Goal: Transaction & Acquisition: Book appointment/travel/reservation

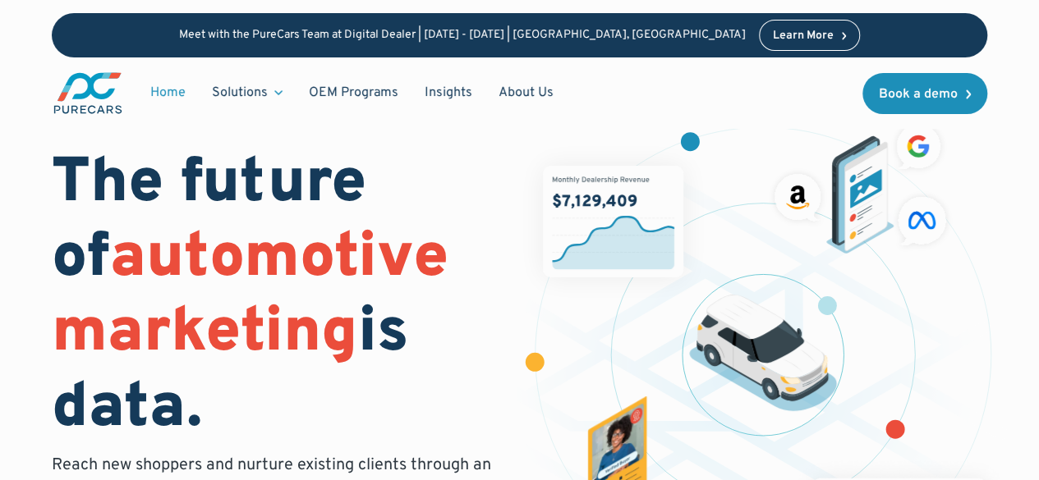
click at [86, 86] on img "main" at bounding box center [88, 93] width 72 height 45
click at [95, 88] on img "main" at bounding box center [88, 93] width 72 height 45
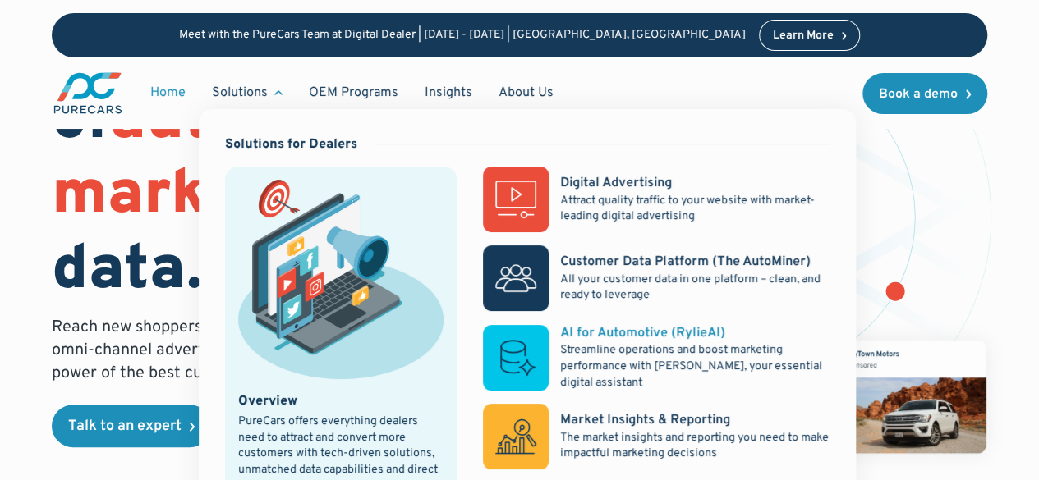
scroll to position [164, 0]
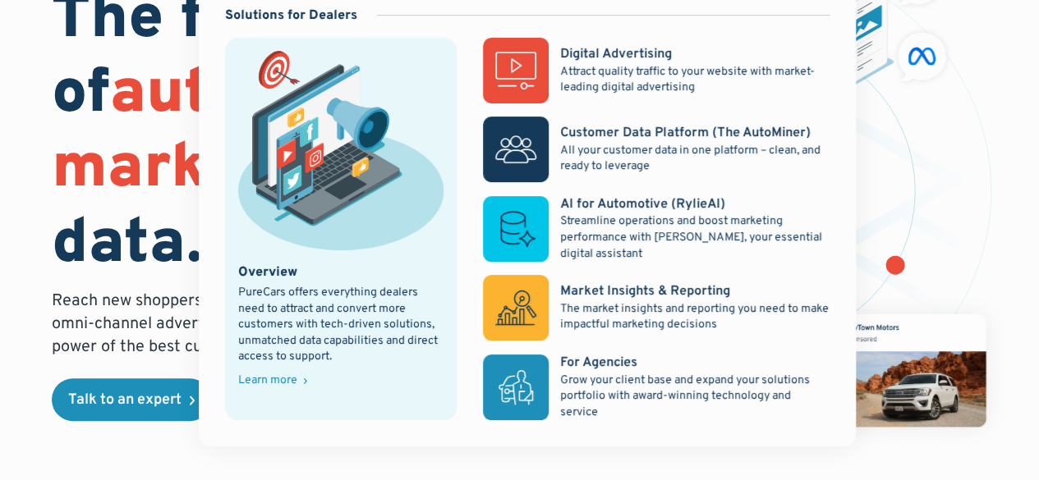
click at [266, 376] on div "Learn more" at bounding box center [267, 380] width 59 height 11
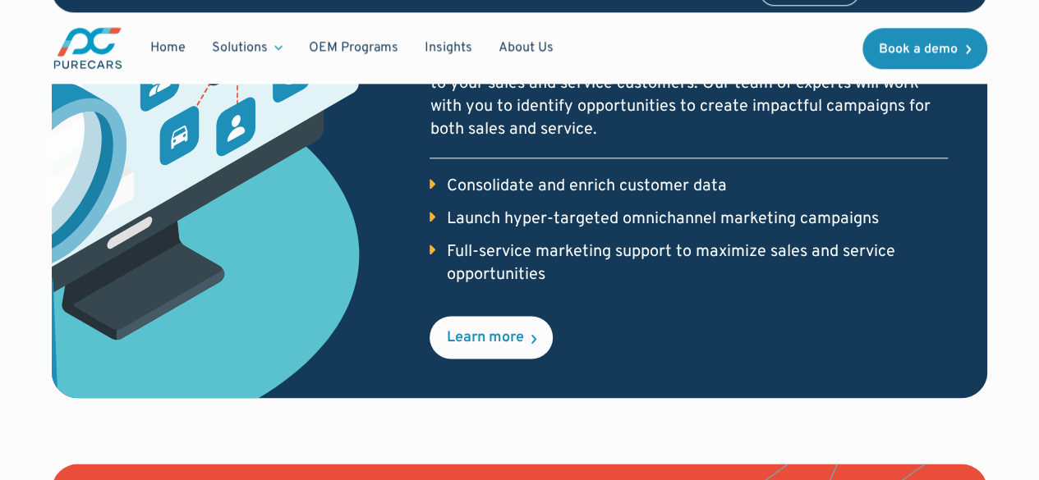
scroll to position [986, 0]
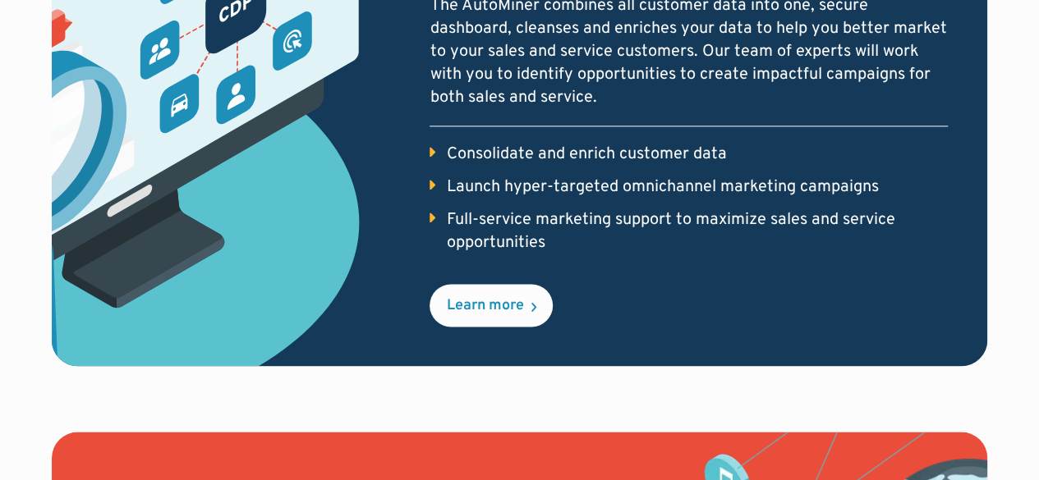
click at [439, 182] on li "Launch hyper-targeted omnichannel marketing campaigns" at bounding box center [688, 187] width 517 height 23
click at [434, 185] on li "Launch hyper-targeted omnichannel marketing campaigns" at bounding box center [688, 187] width 517 height 23
click at [441, 220] on li "Full-service marketing support to maximize sales and service opportunities" at bounding box center [688, 232] width 517 height 46
click at [503, 306] on div "Learn more" at bounding box center [484, 306] width 77 height 15
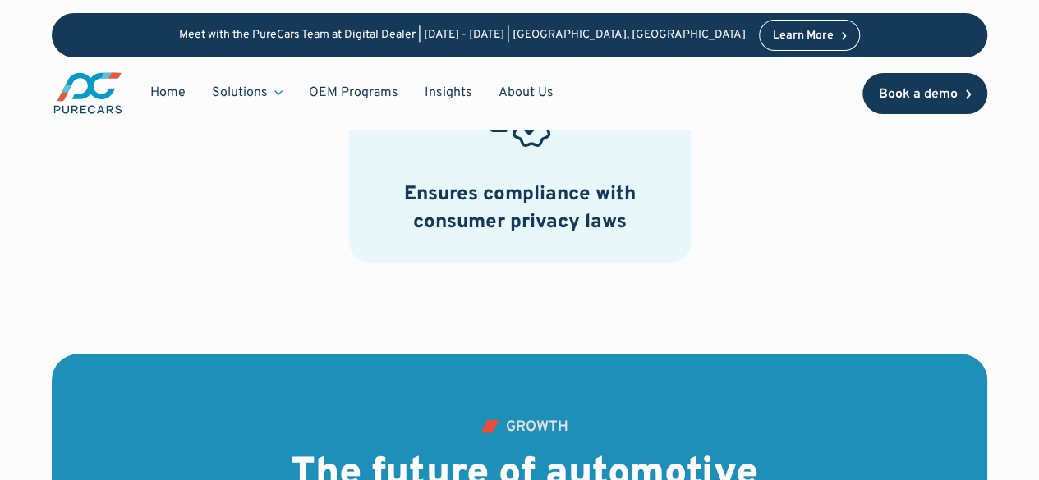
scroll to position [1478, 0]
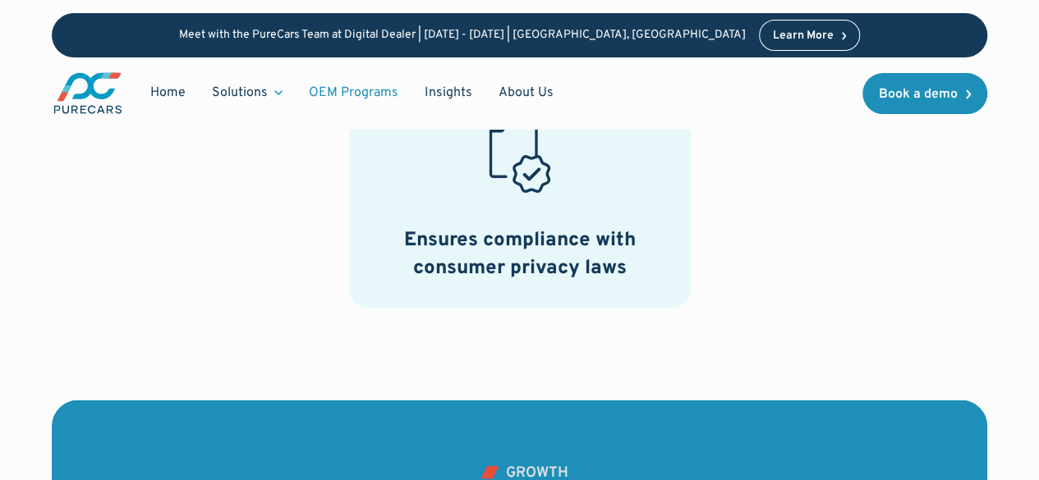
click at [373, 88] on link "OEM Programs" at bounding box center [354, 92] width 116 height 31
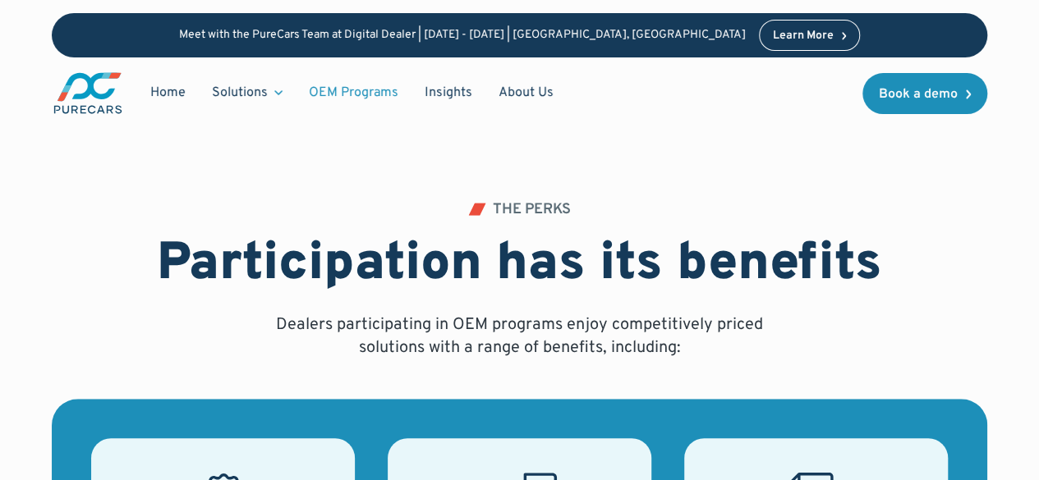
scroll to position [329, 0]
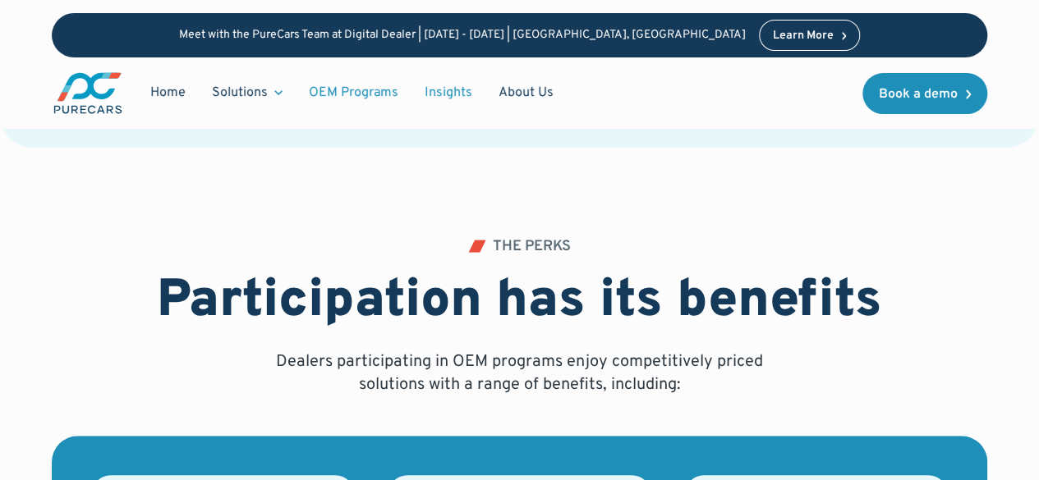
click at [439, 98] on link "Insights" at bounding box center [448, 92] width 74 height 31
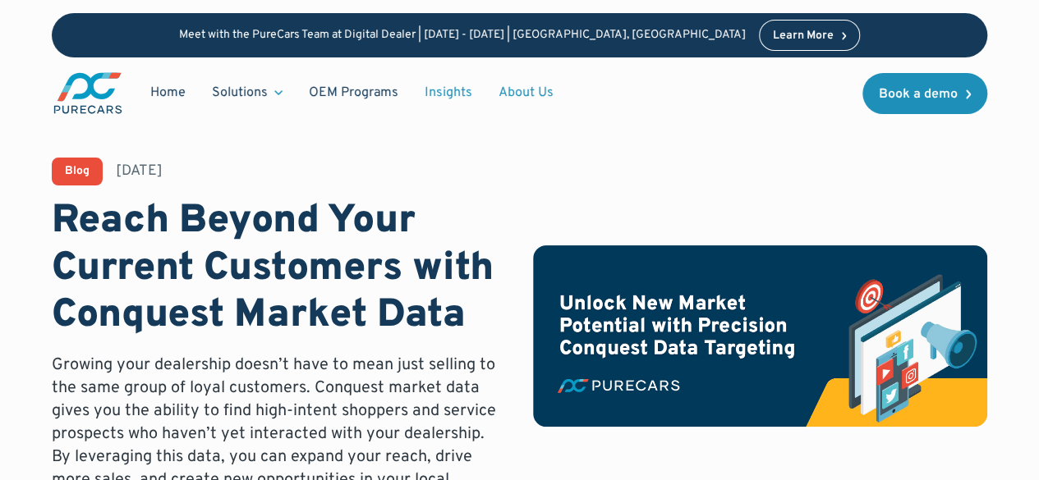
click at [543, 103] on link "About Us" at bounding box center [525, 92] width 81 height 31
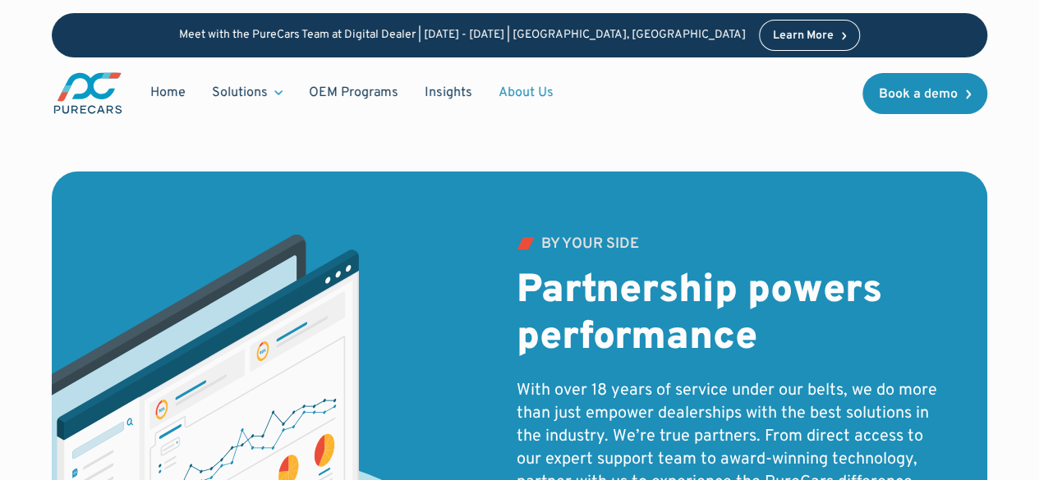
scroll to position [2300, 0]
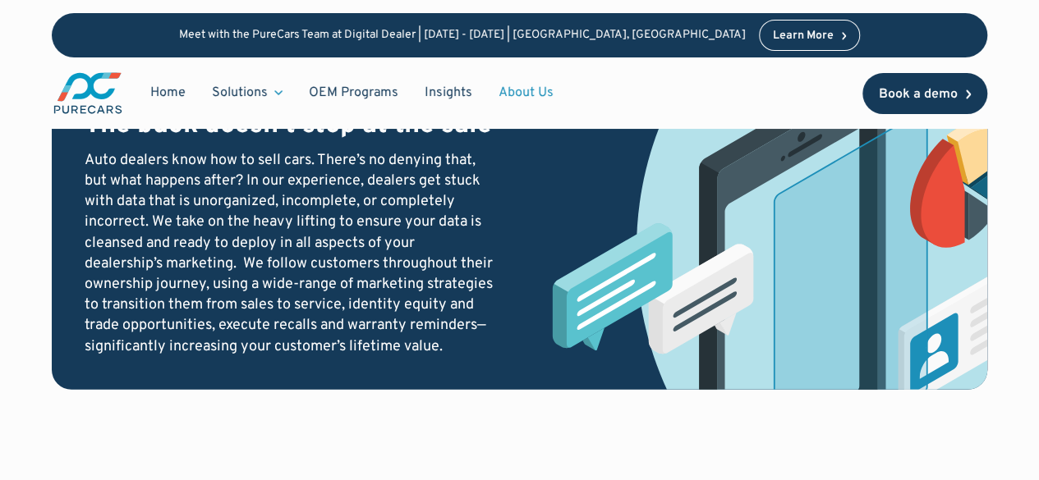
click at [913, 92] on div "Book a demo" at bounding box center [918, 94] width 79 height 13
